Goal: Information Seeking & Learning: Obtain resource

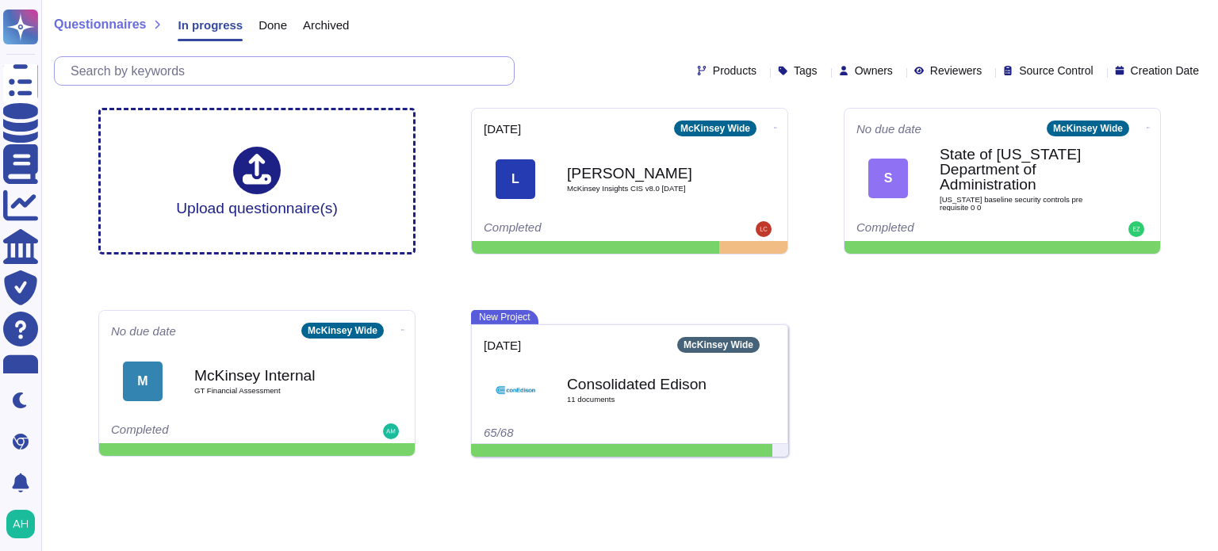
click at [196, 72] on input "text" at bounding box center [288, 71] width 451 height 28
paste input "Please describe your continuous monitoring process and how this ensures ongoing…"
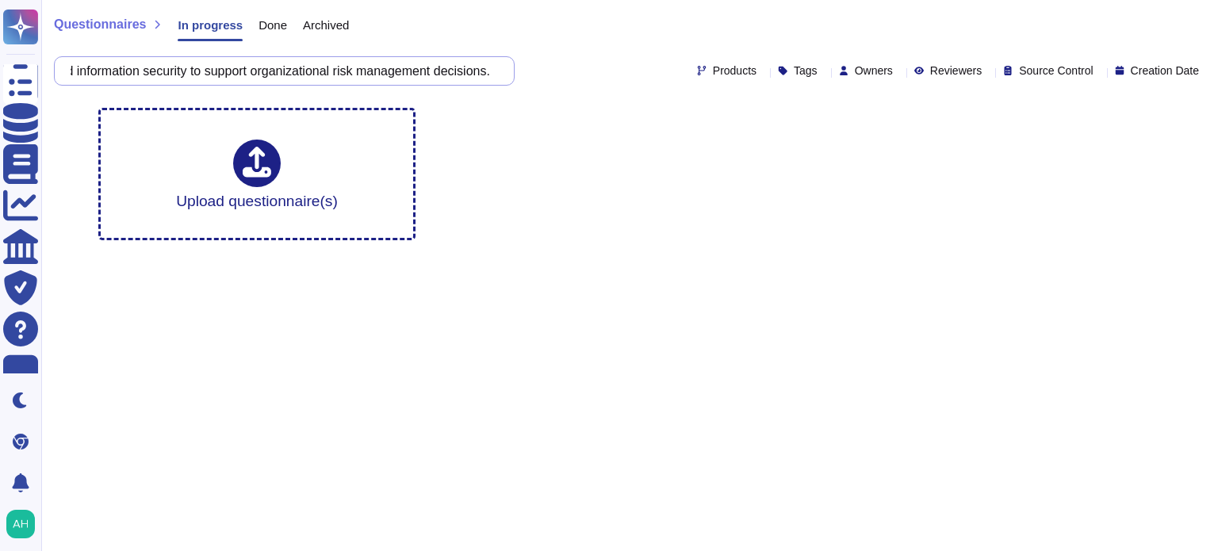
type input "Please describe your continuous monitoring process and how this ensures ongoing…"
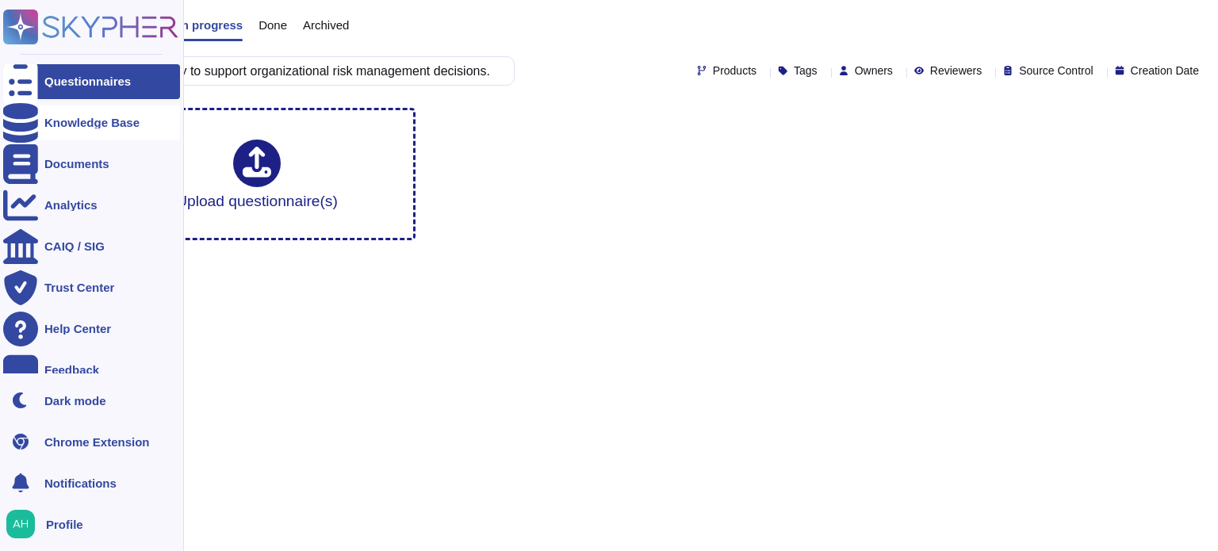
scroll to position [0, 0]
click at [70, 120] on div "Knowledge Base" at bounding box center [91, 123] width 95 height 12
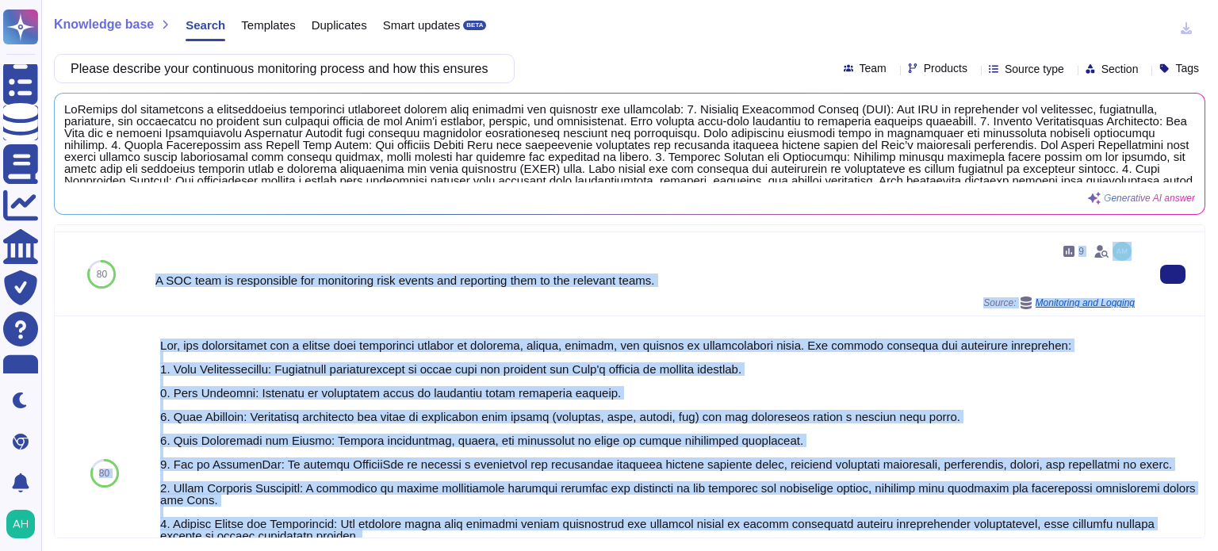
scroll to position [1110, 0]
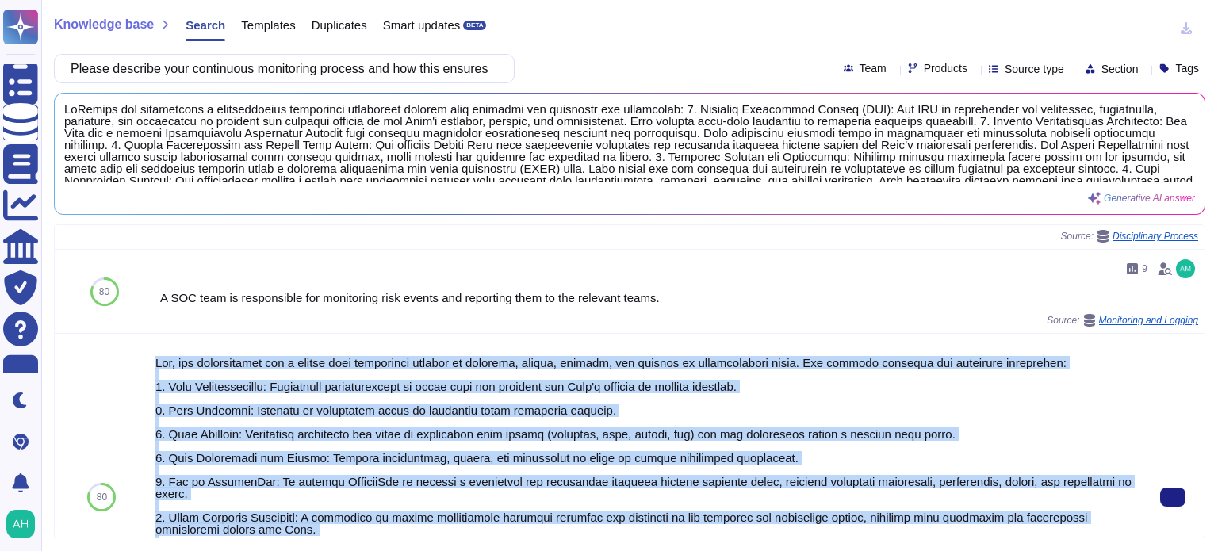
drag, startPoint x: 860, startPoint y: 476, endPoint x: 152, endPoint y: 377, distance: 714.1
click at [152, 377] on div "Source: Neom / McKinsey Third Party Risk Assessment Medium Template V1.2" at bounding box center [645, 497] width 992 height 326
click at [220, 377] on div at bounding box center [644, 494] width 979 height 274
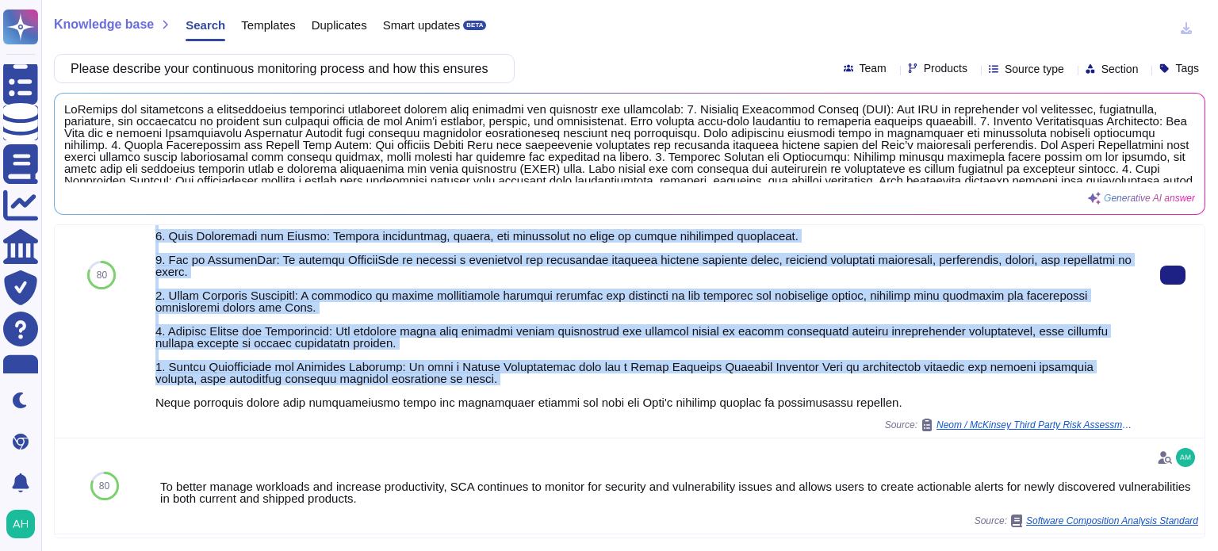
scroll to position [1338, 0]
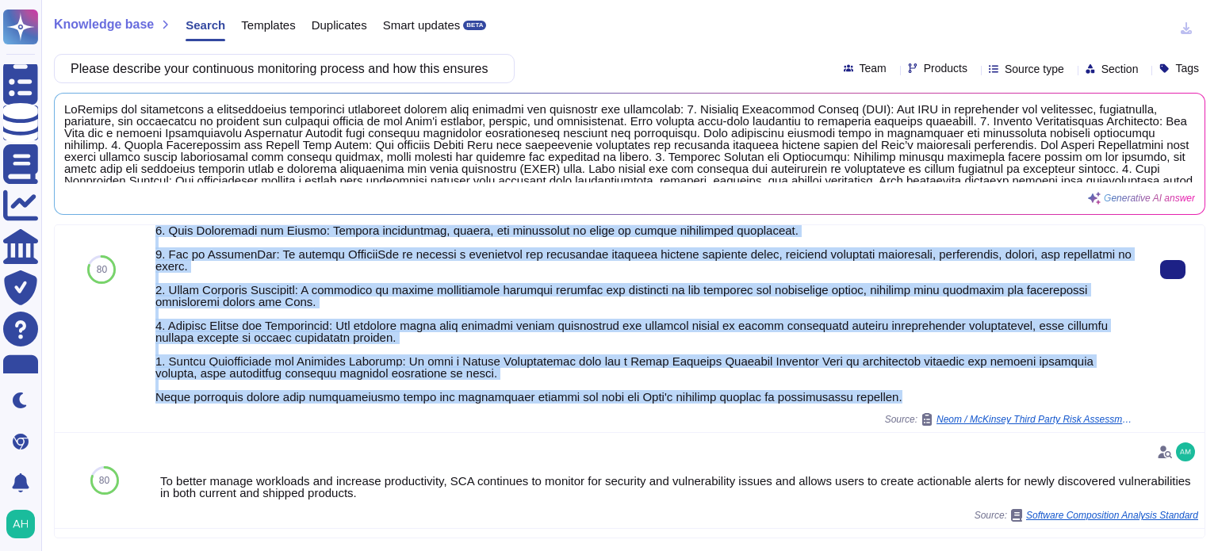
drag, startPoint x: 152, startPoint y: 367, endPoint x: 888, endPoint y: 402, distance: 736.7
click at [888, 402] on div "Source: Neom / McKinsey Third Party Risk Assessment Medium Template V1.2" at bounding box center [645, 269] width 992 height 326
copy div "Yes, our organization has a formal risk management process to identify, assess,…"
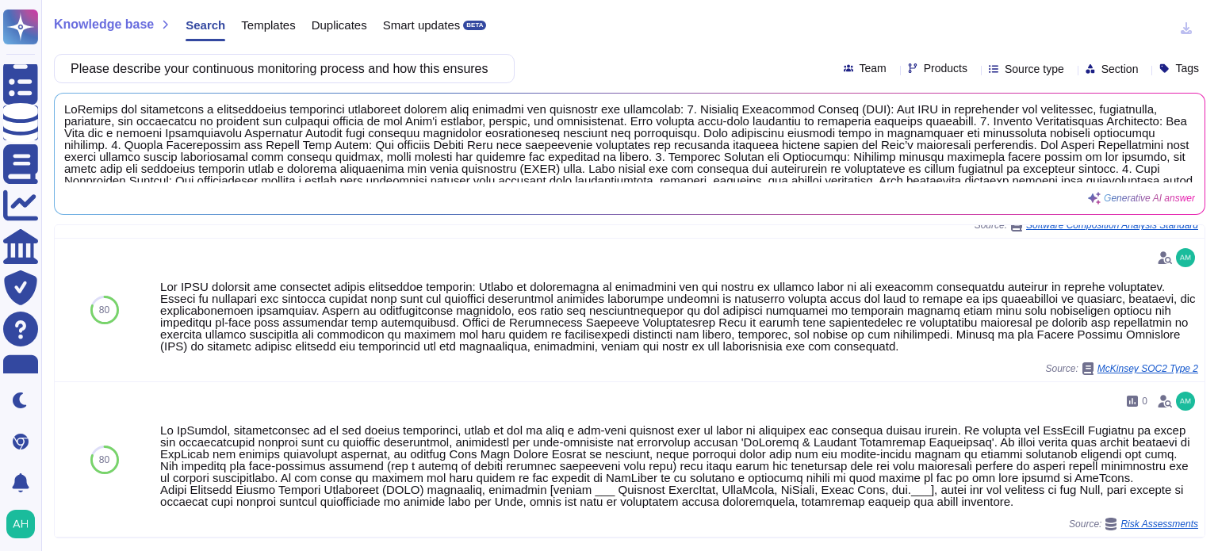
scroll to position [1626, 0]
click at [462, 67] on input "Please describe your continuous monitoring process and how this ensures ongoing…" at bounding box center [280, 69] width 435 height 28
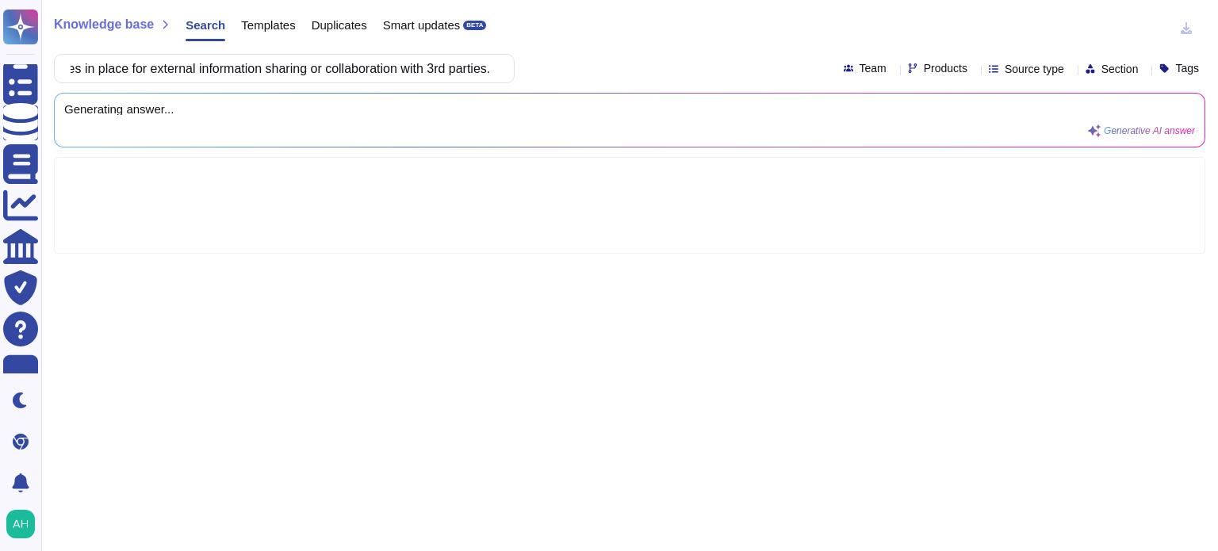
scroll to position [0, 0]
click at [490, 462] on div "Knowledge base Search Templates Duplicates Smart updates BETA Please describe y…" at bounding box center [629, 275] width 1177 height 551
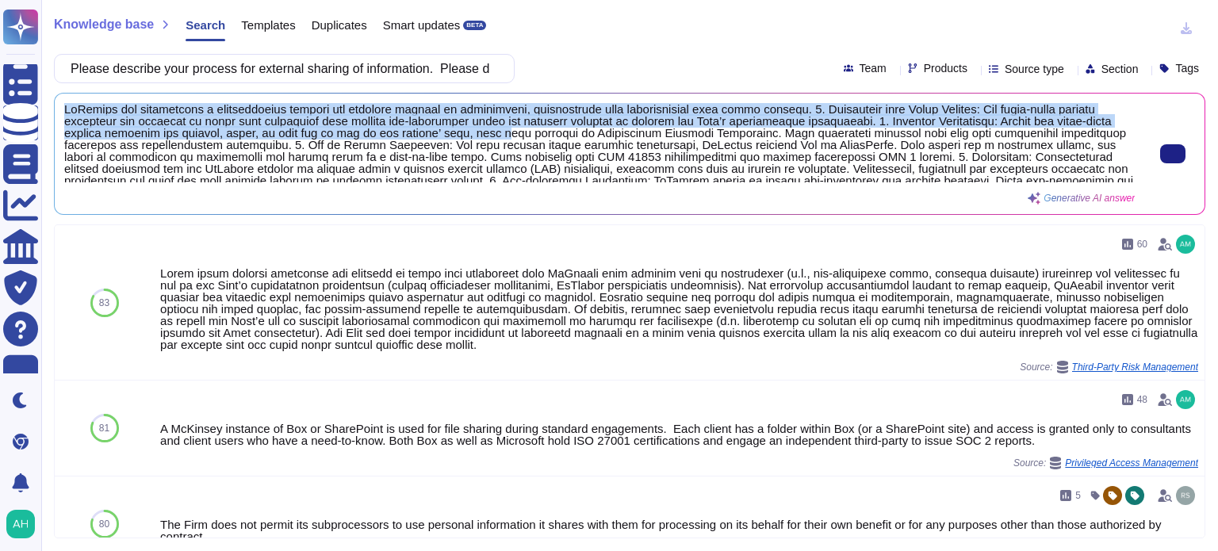
drag, startPoint x: 66, startPoint y: 105, endPoint x: 447, endPoint y: 133, distance: 382.5
click at [447, 133] on span at bounding box center [599, 142] width 1070 height 79
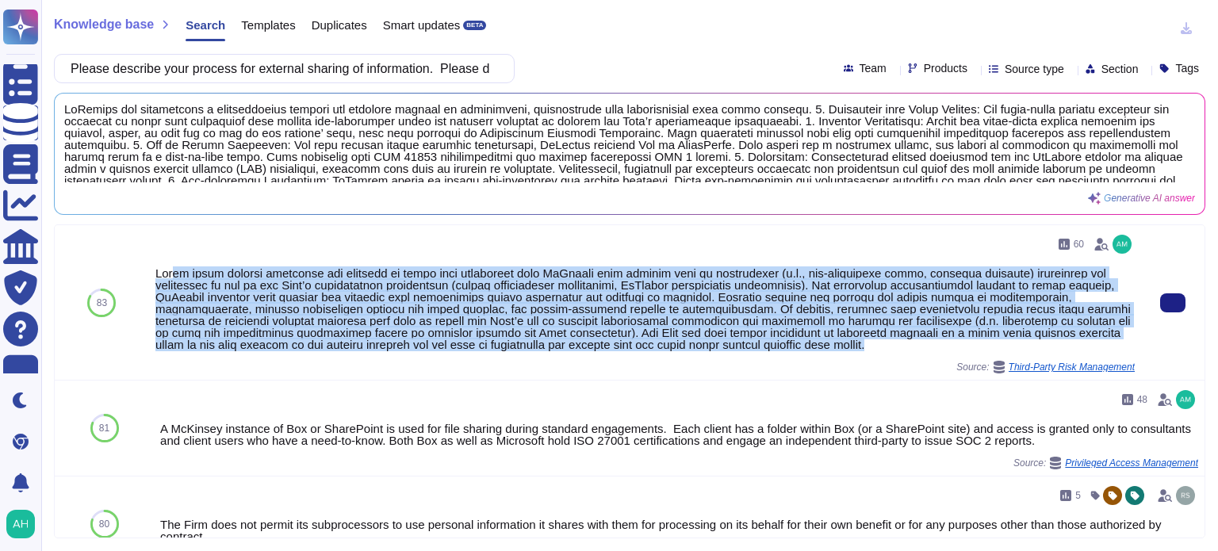
drag, startPoint x: 169, startPoint y: 276, endPoint x: 796, endPoint y: 342, distance: 630.7
click at [796, 342] on div at bounding box center [644, 308] width 979 height 83
copy div "lo ipsum dolorsi ametconse adi elitsedd ei tempo inci utlaboreet dolo MaGnaali …"
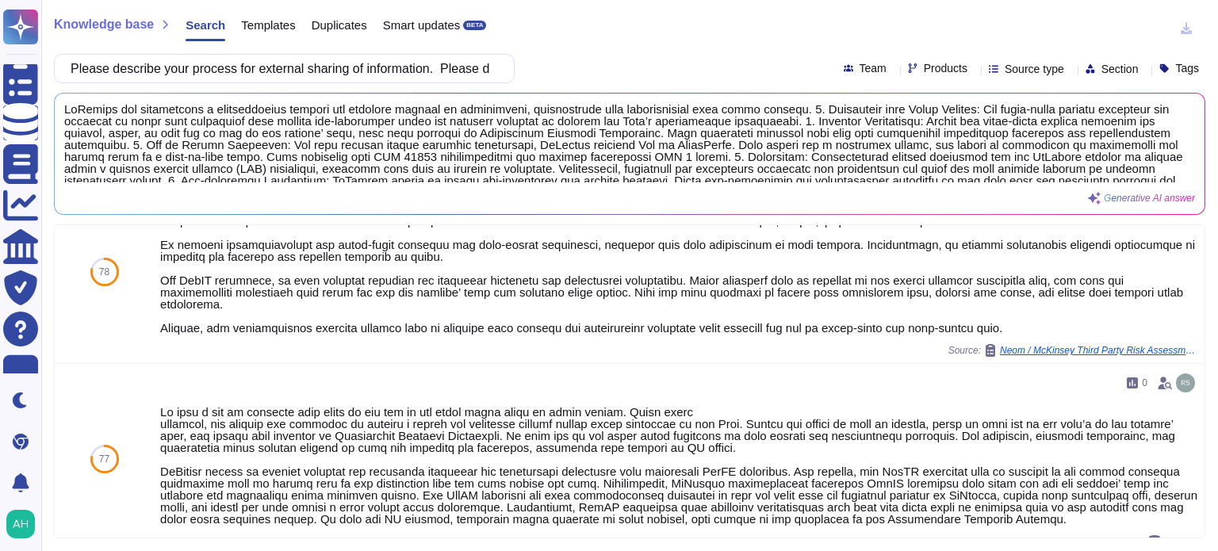
scroll to position [555, 0]
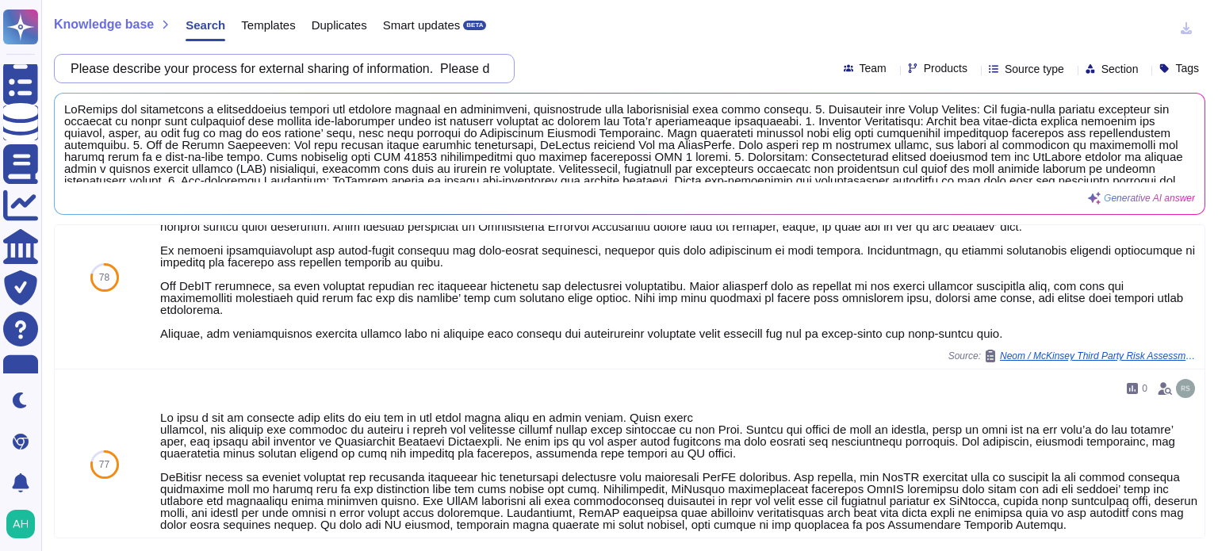
click at [327, 73] on input "Please describe your process for external sharing of information. Please descri…" at bounding box center [280, 69] width 435 height 28
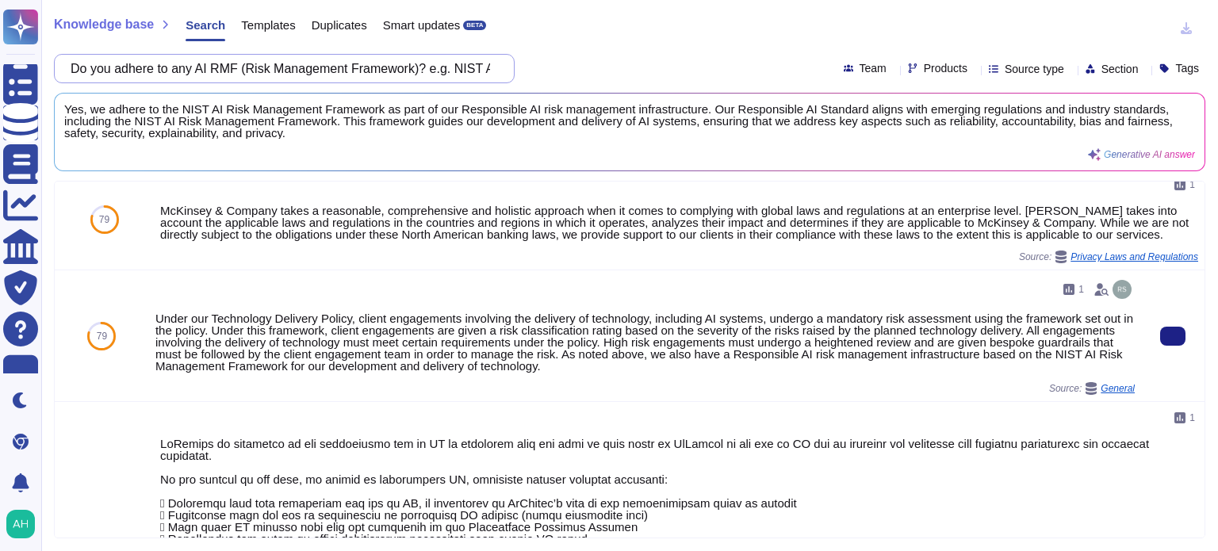
scroll to position [238, 0]
